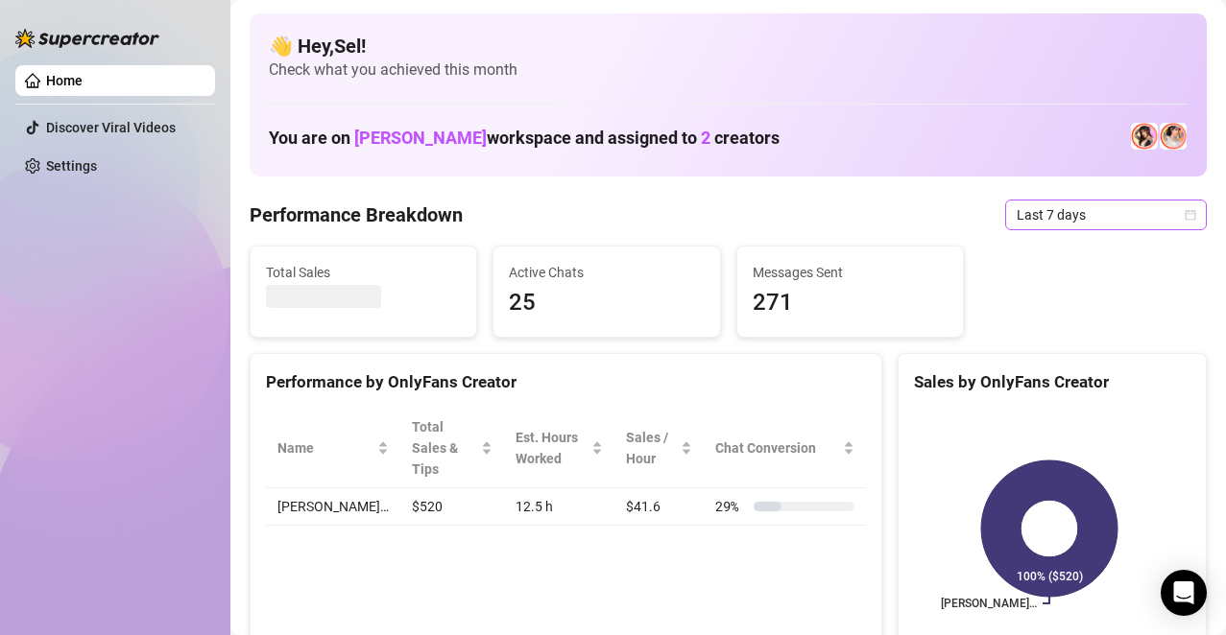
click at [1182, 222] on div "Last 7 days" at bounding box center [1106, 215] width 202 height 31
click at [1182, 223] on div "Last 7 days" at bounding box center [1106, 215] width 202 height 31
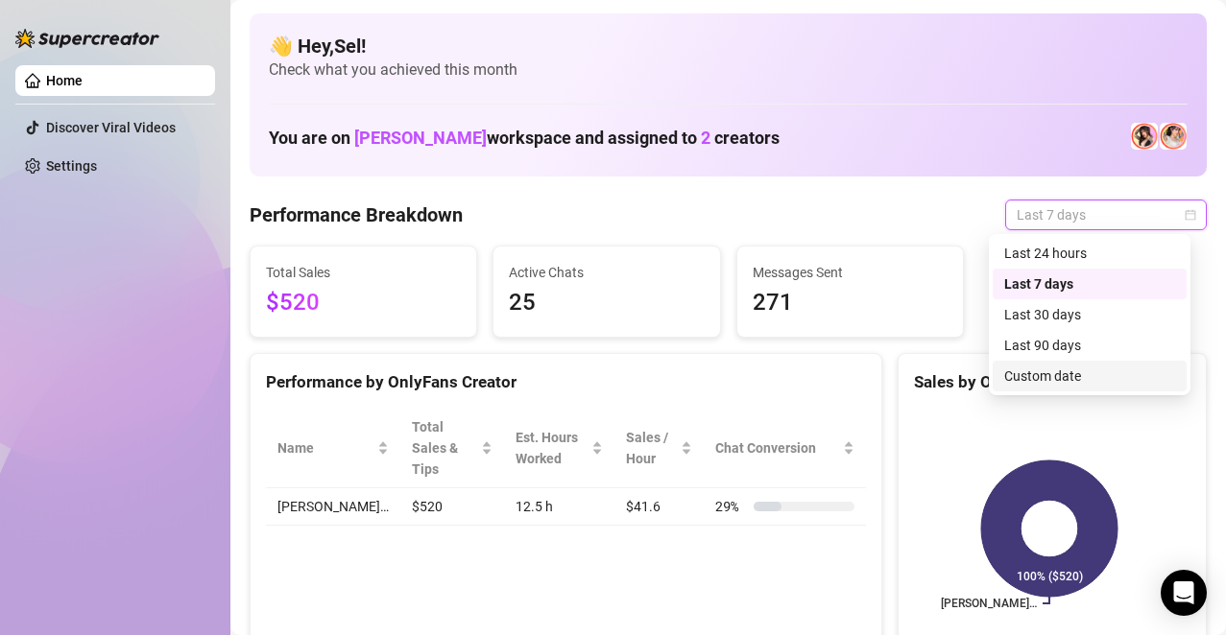
click at [1057, 374] on div "Custom date" at bounding box center [1089, 376] width 171 height 21
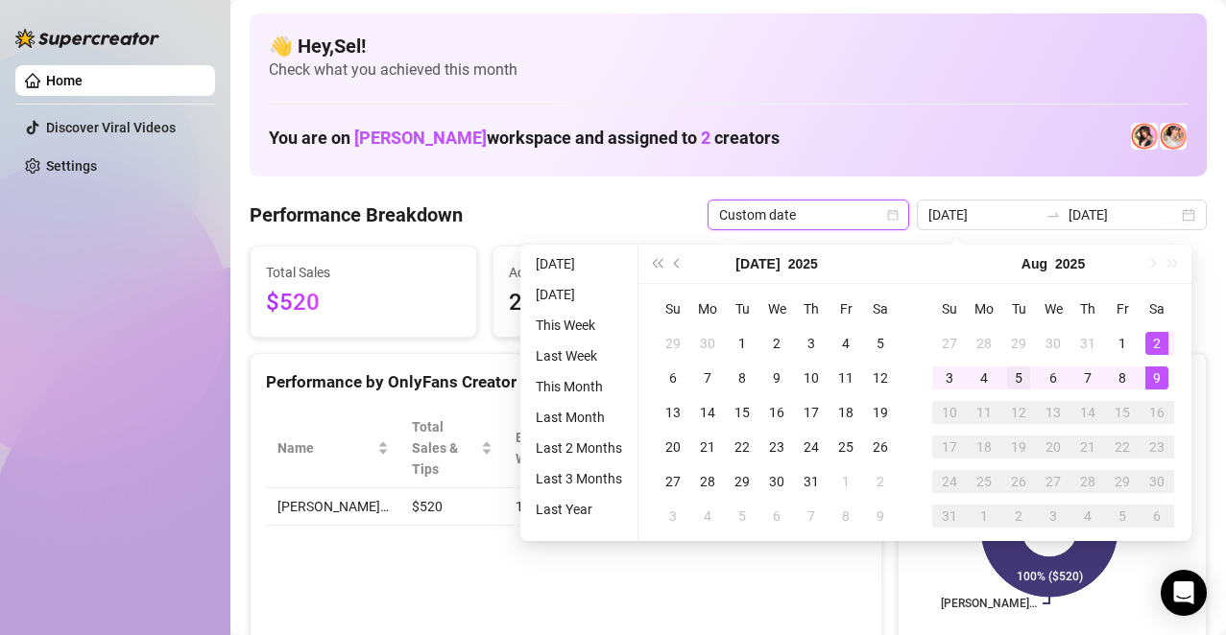
type input "[DATE]"
click at [1023, 390] on td "5" at bounding box center [1018, 378] width 35 height 35
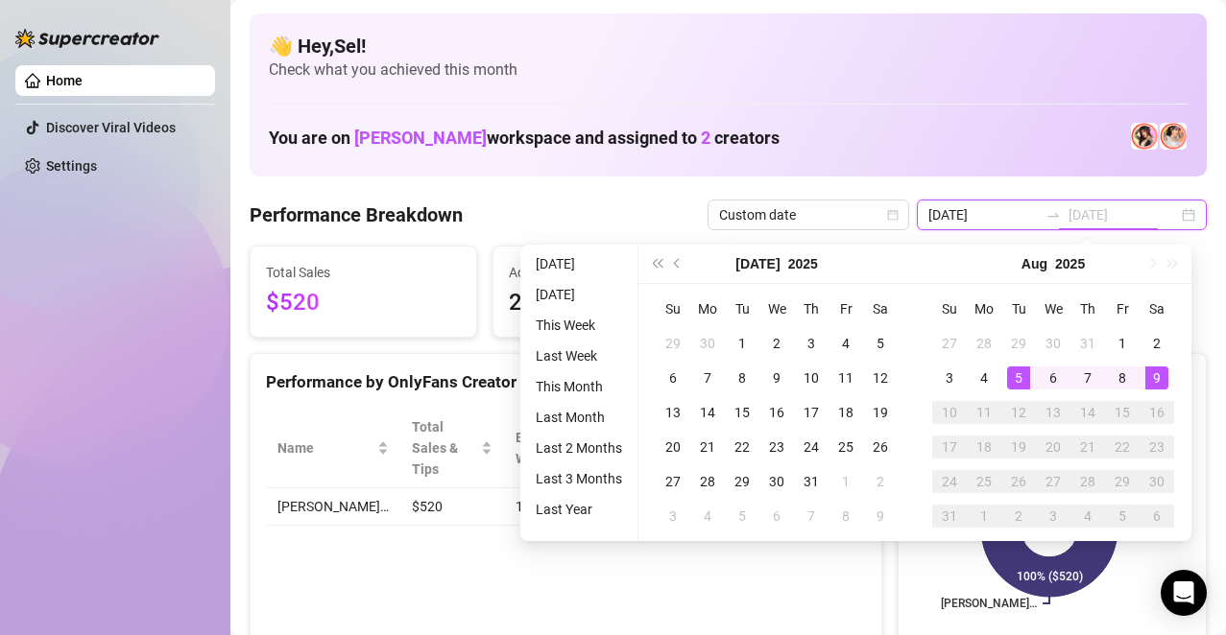
type input "[DATE]"
click at [1157, 391] on td "9" at bounding box center [1156, 378] width 35 height 35
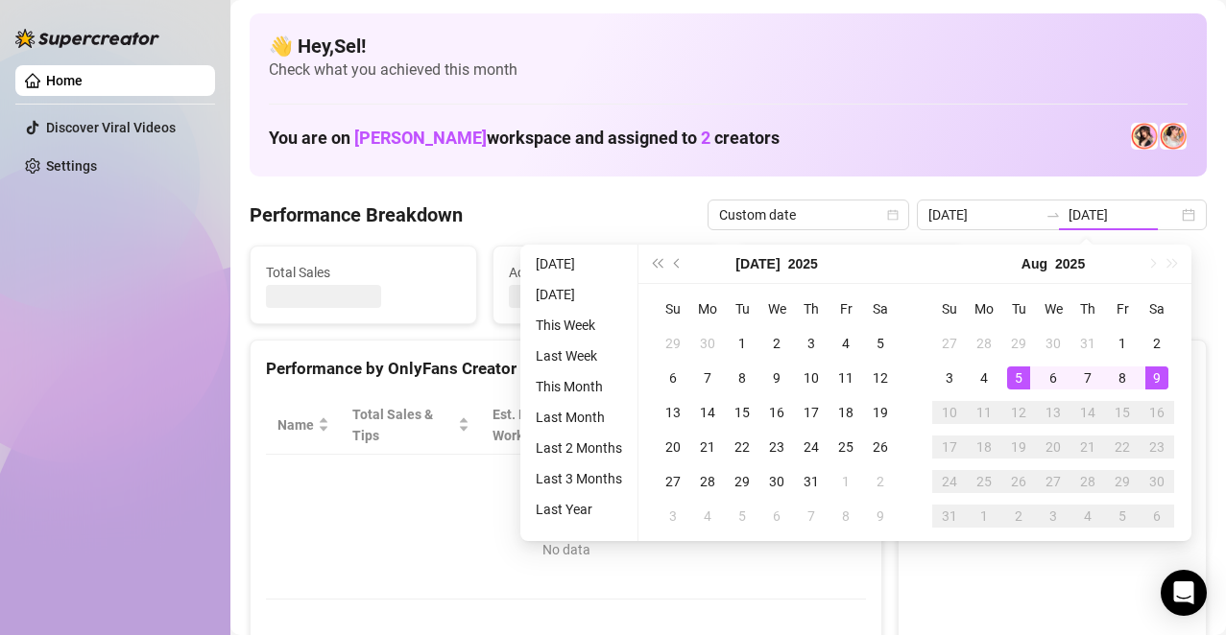
type input "[DATE]"
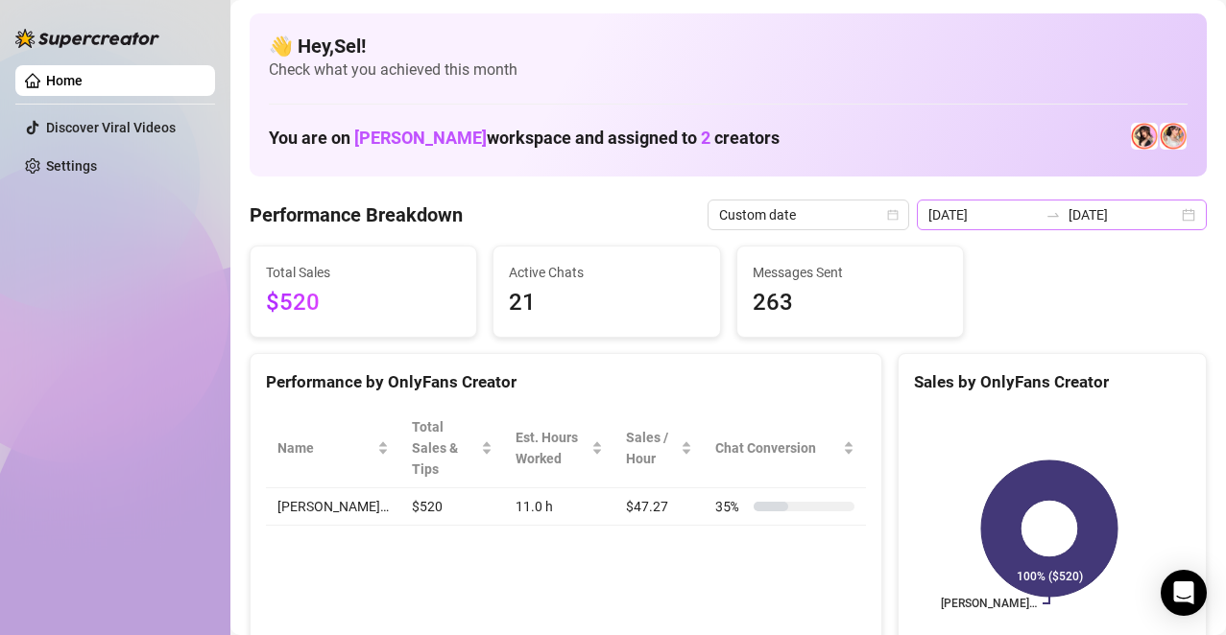
click at [1173, 223] on div "[DATE] [DATE]" at bounding box center [1062, 215] width 290 height 31
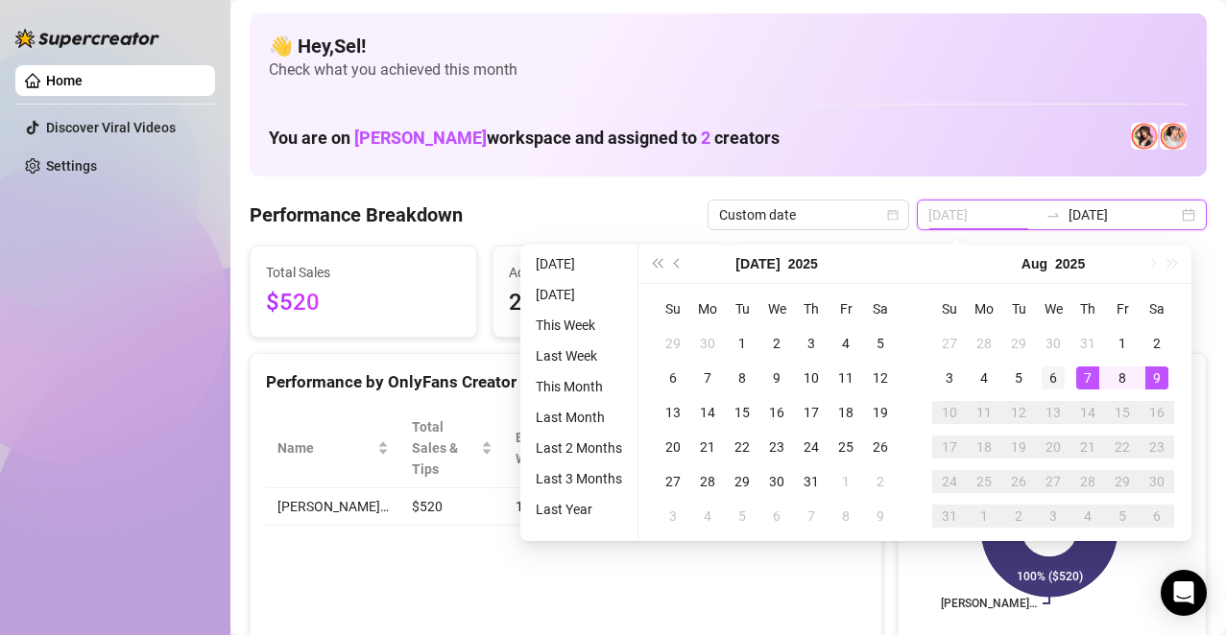
type input "[DATE]"
click at [1048, 386] on div "6" at bounding box center [1052, 378] width 23 height 23
type input "[DATE]"
click at [1171, 372] on td "9" at bounding box center [1156, 378] width 35 height 35
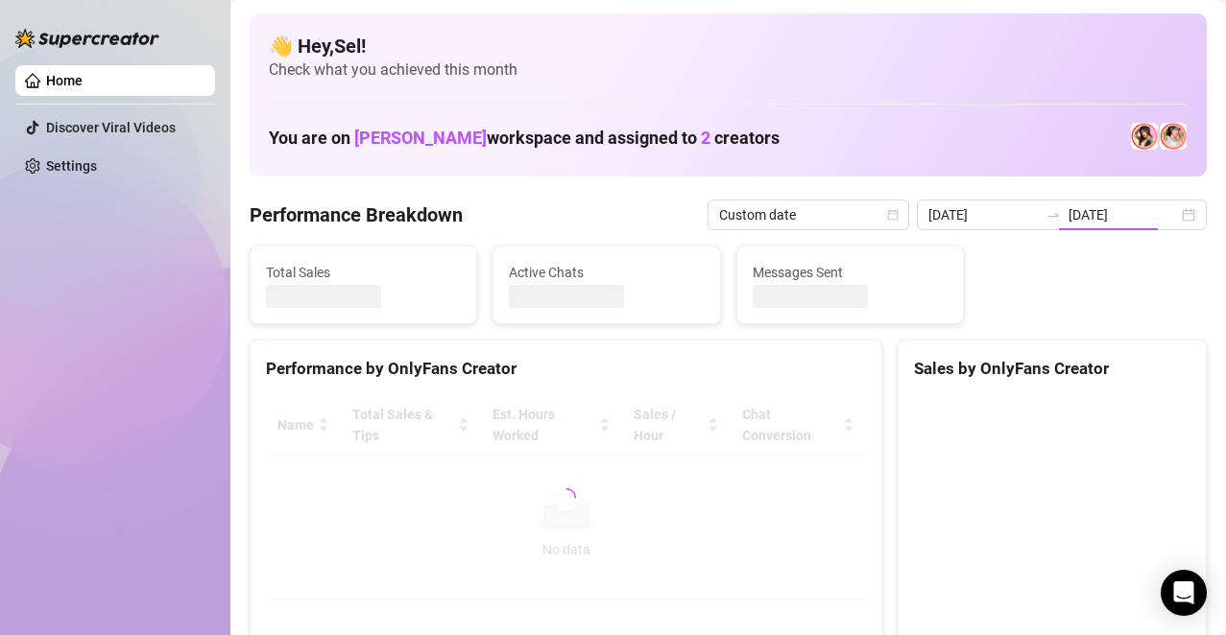
type input "[DATE]"
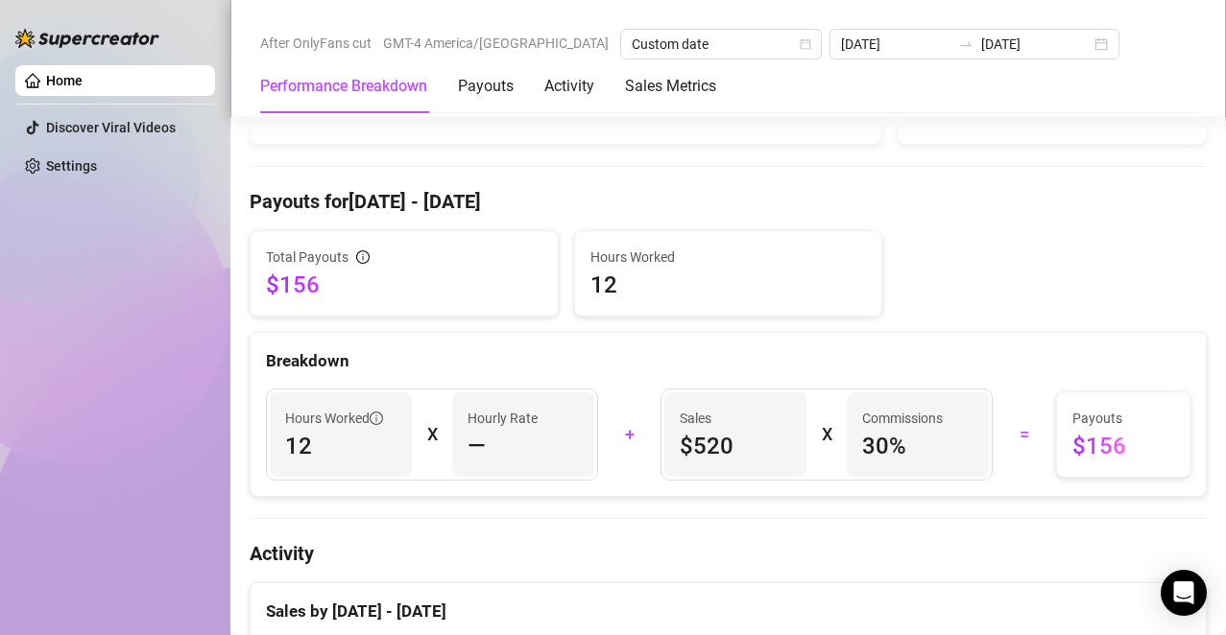
scroll to position [521, 0]
